Goal: Transaction & Acquisition: Purchase product/service

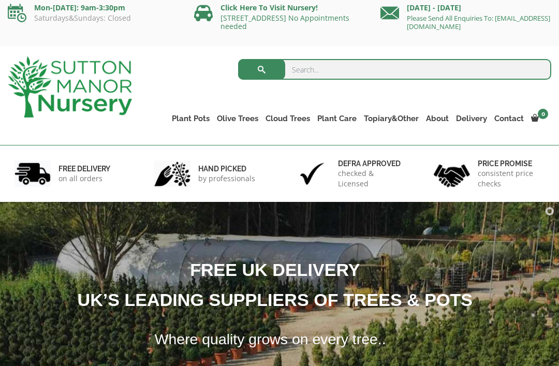
scroll to position [6, 0]
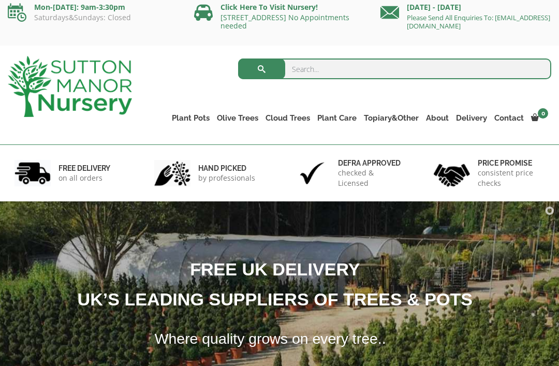
click at [0, 0] on link "The Old Stone Pots" at bounding box center [0, 0] width 0 height 0
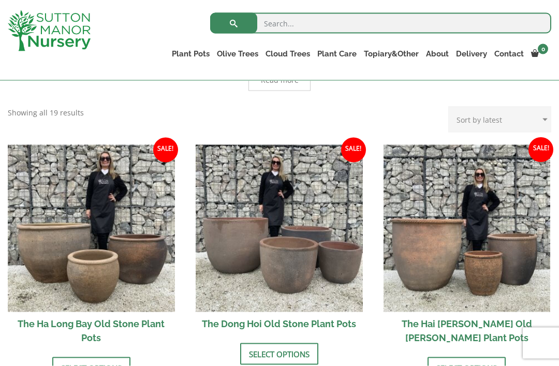
scroll to position [314, 0]
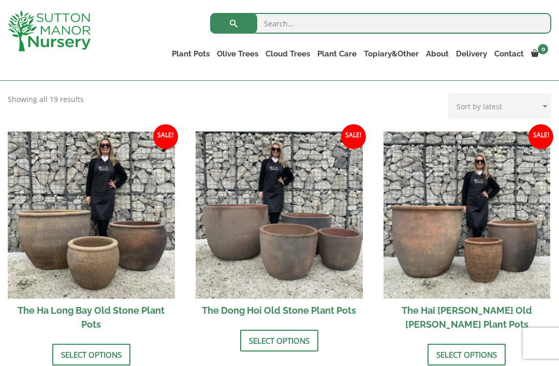
click at [484, 344] on link "Select options" at bounding box center [466, 355] width 78 height 22
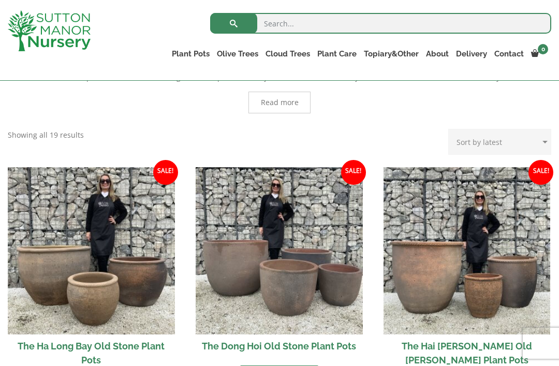
scroll to position [275, 0]
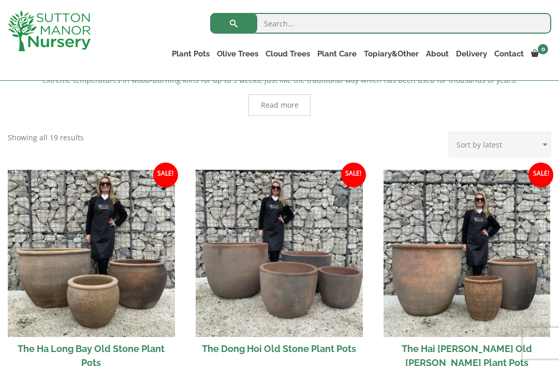
click at [190, 53] on link "Plant Pots" at bounding box center [190, 54] width 45 height 14
click at [0, 0] on link "The Amalfi Pots" at bounding box center [0, 0] width 0 height 0
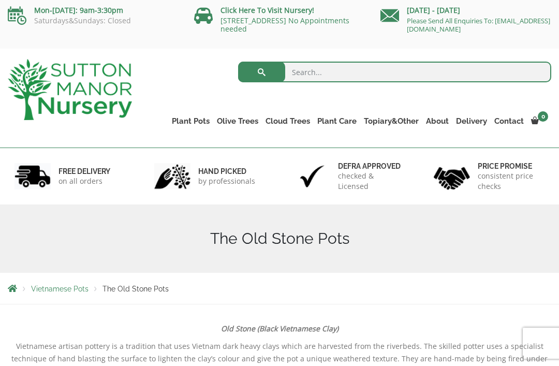
scroll to position [2, 0]
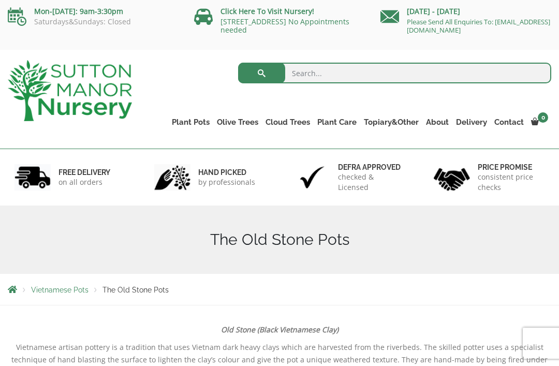
click at [0, 0] on link "The Iron Stone Pots" at bounding box center [0, 0] width 0 height 0
click at [0, 0] on link "Big Bell Pots" at bounding box center [0, 0] width 0 height 0
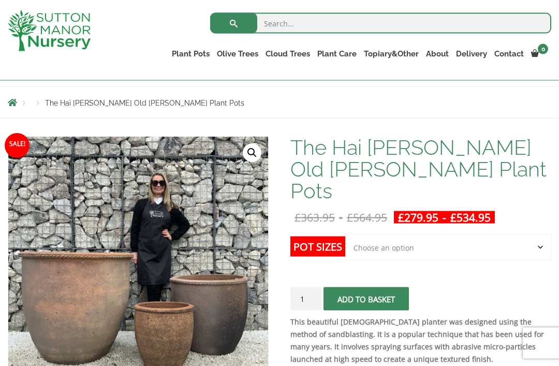
scroll to position [104, 0]
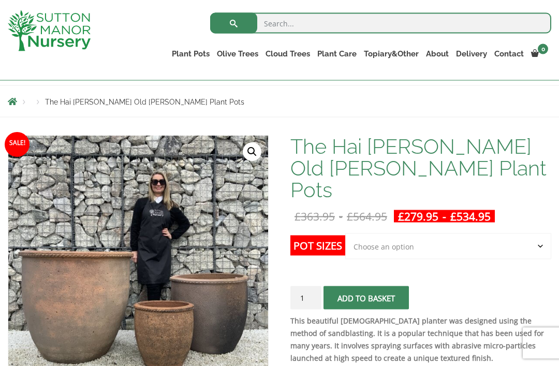
click at [330, 235] on label "Pot Sizes" at bounding box center [317, 245] width 55 height 20
click at [345, 233] on select "Choose an option Click here to buy the 3rd to Largest Pot In The Picture Click …" at bounding box center [448, 246] width 206 height 26
select select "Click here to buy the Largest pot In The Picture"
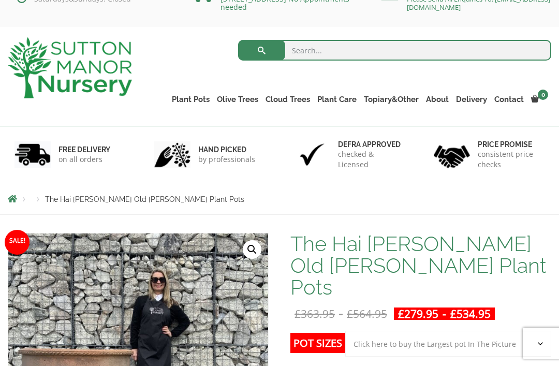
scroll to position [22, 0]
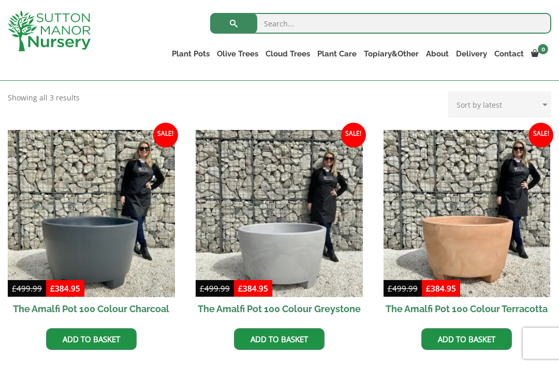
scroll to position [259, 0]
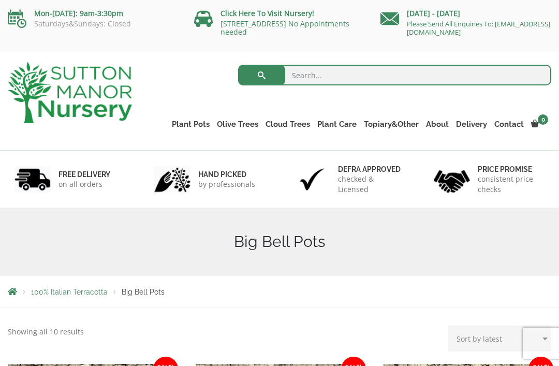
click at [0, 0] on link "Fibre Clay Pots" at bounding box center [0, 0] width 0 height 0
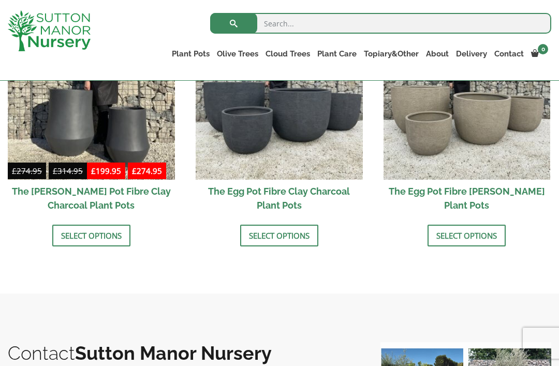
scroll to position [397, 0]
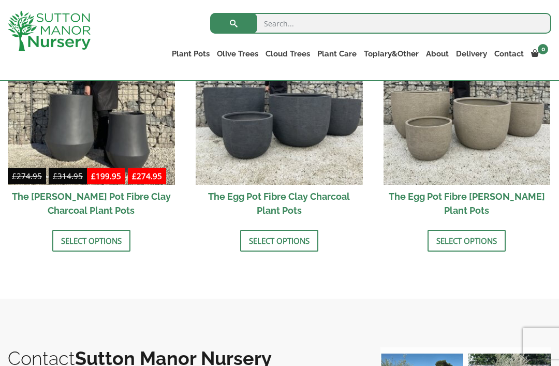
click at [478, 234] on link "Select options" at bounding box center [466, 241] width 78 height 22
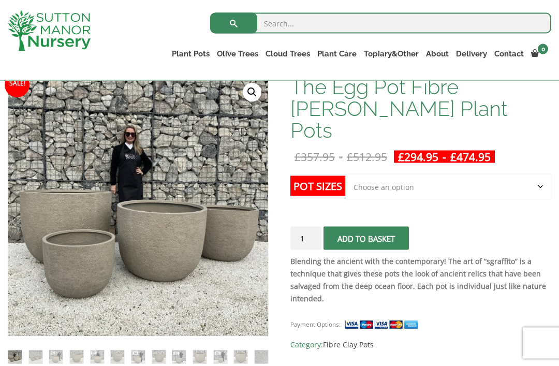
scroll to position [164, 0]
click at [326, 175] on label "Pot Sizes" at bounding box center [317, 185] width 55 height 20
click at [345, 173] on select "Choose an option Click here to buy the 5th To Largest Pot In The Picture Click …" at bounding box center [448, 186] width 206 height 26
click at [315, 175] on label "Pot Sizes" at bounding box center [317, 185] width 55 height 20
click at [345, 173] on select "Choose an option Click here to buy the 5th To Largest Pot In The Picture Click …" at bounding box center [448, 186] width 206 height 26
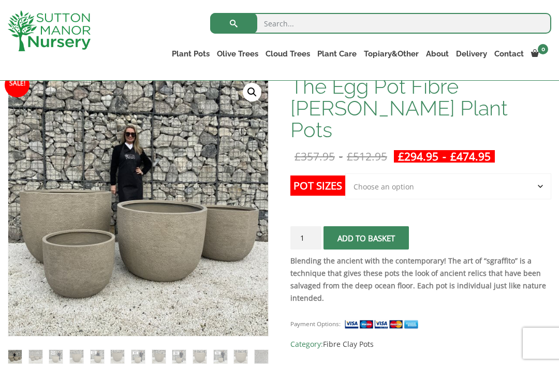
select select "Click here to buy the 2nd To Largest Pot In The Picture"
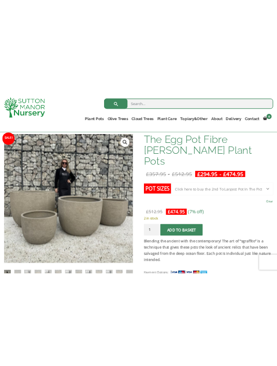
scroll to position [0, 0]
